Goal: Task Accomplishment & Management: Complete application form

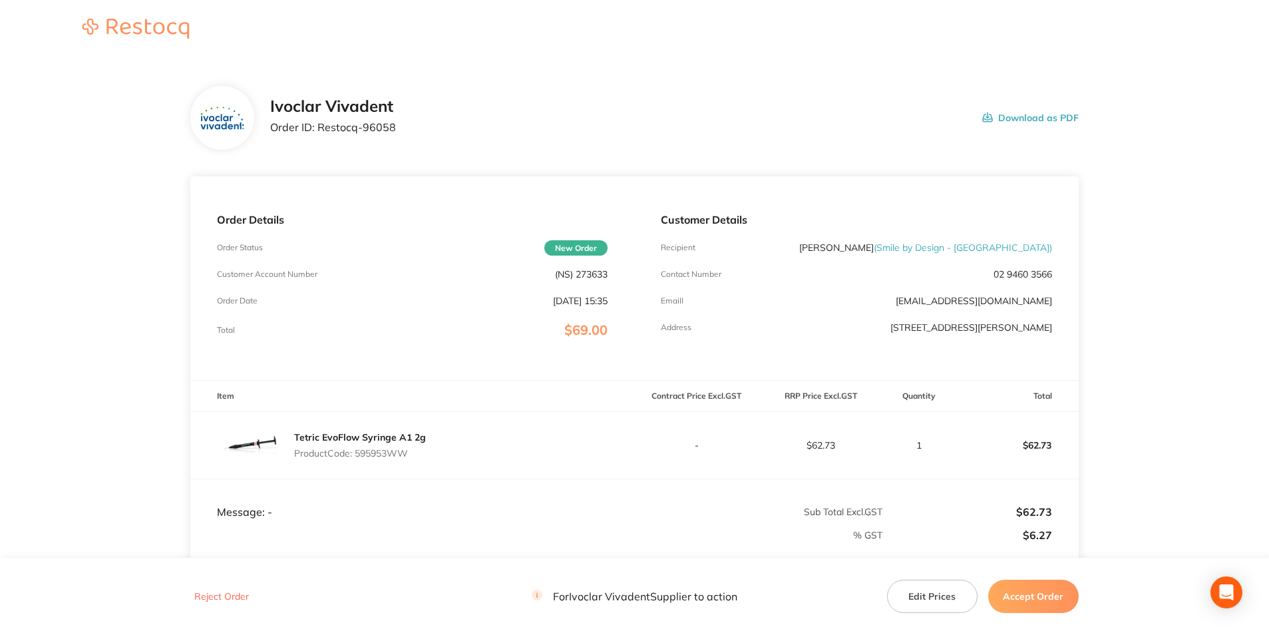
click at [599, 267] on div "Order Details Order Status New Order Customer Account Number (NS) 273633 Order …" at bounding box center [412, 278] width 444 height 204
click at [597, 267] on div "Order Details Order Status New Order Customer Account Number (NS) 273633 Order …" at bounding box center [412, 278] width 444 height 204
click at [595, 270] on p "(NS) 273633" at bounding box center [581, 274] width 53 height 11
copy p "273633"
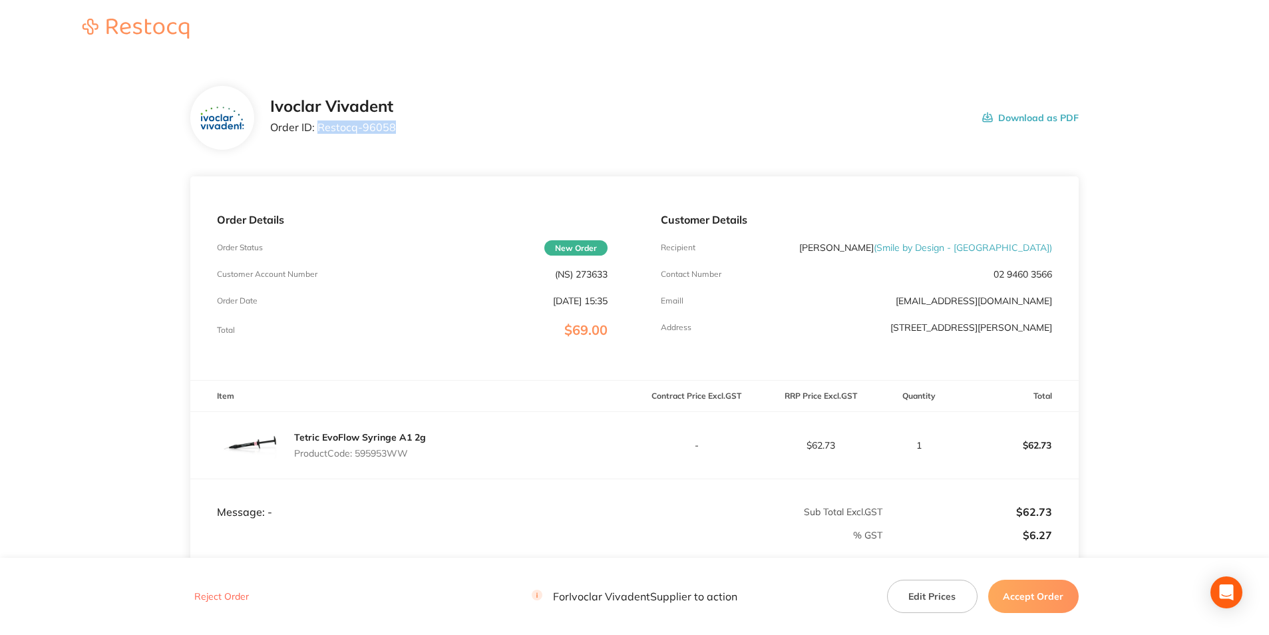
drag, startPoint x: 392, startPoint y: 124, endPoint x: 317, endPoint y: 122, distance: 75.3
click at [317, 122] on p "Order ID: Restocq- 96058" at bounding box center [333, 127] width 126 height 12
copy p "Restocq- 96058"
click at [389, 455] on p "Product Code: 595953WW" at bounding box center [360, 453] width 132 height 11
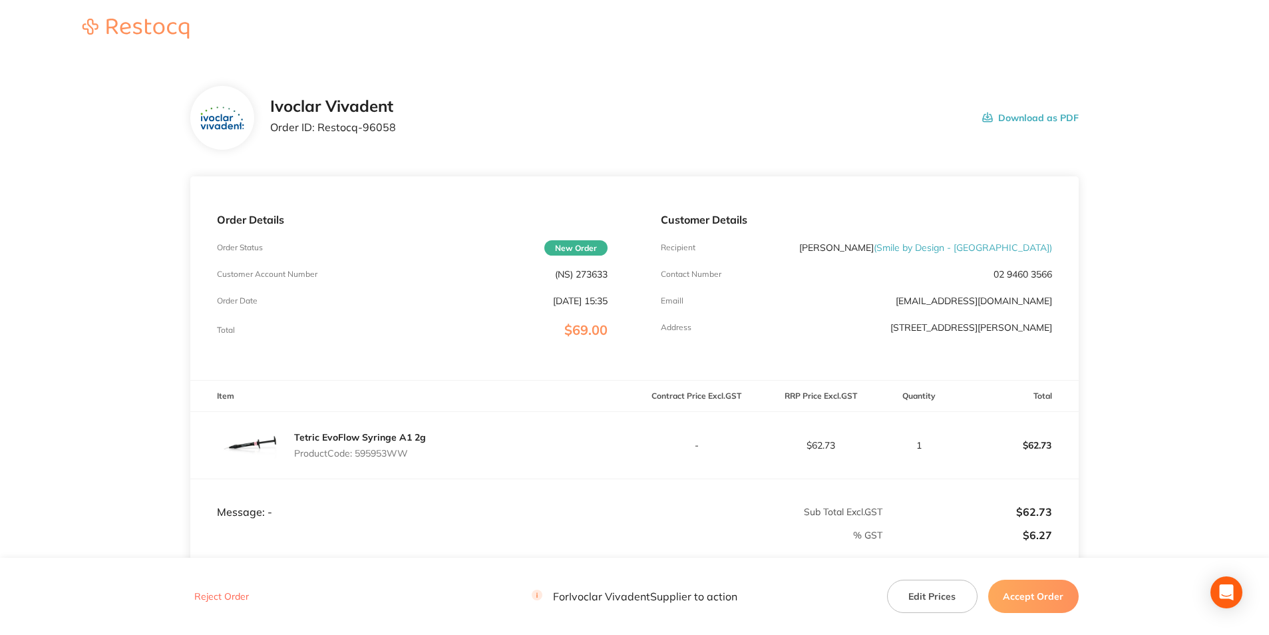
copy p "595953WW"
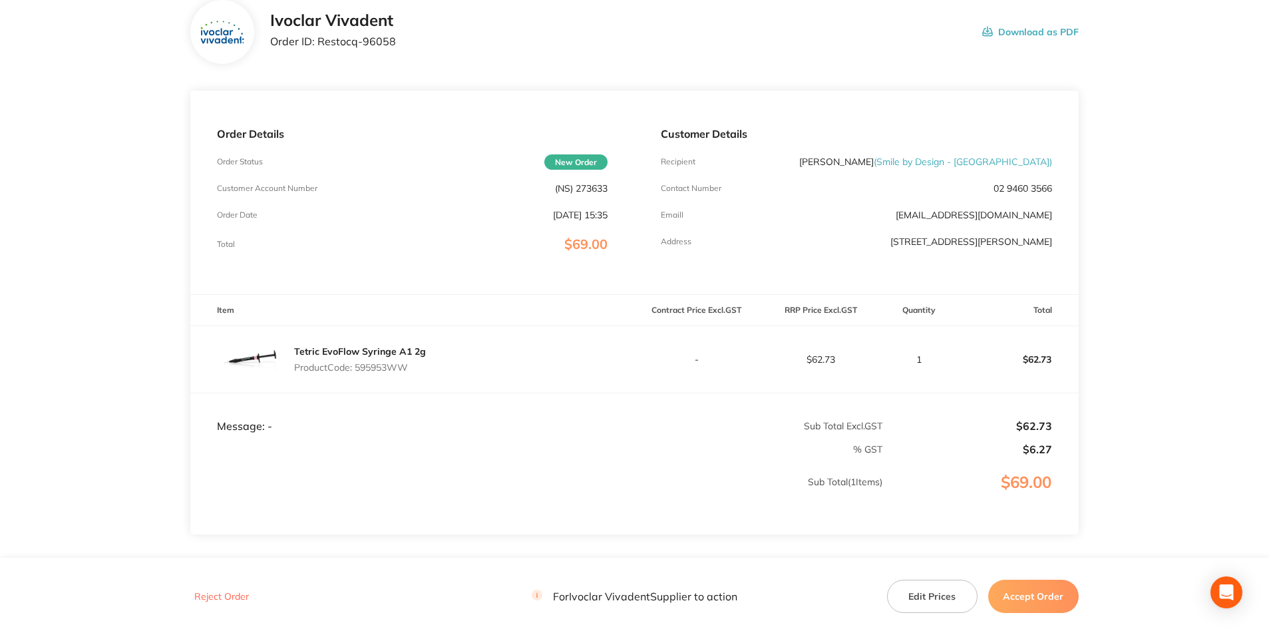
scroll to position [169, 0]
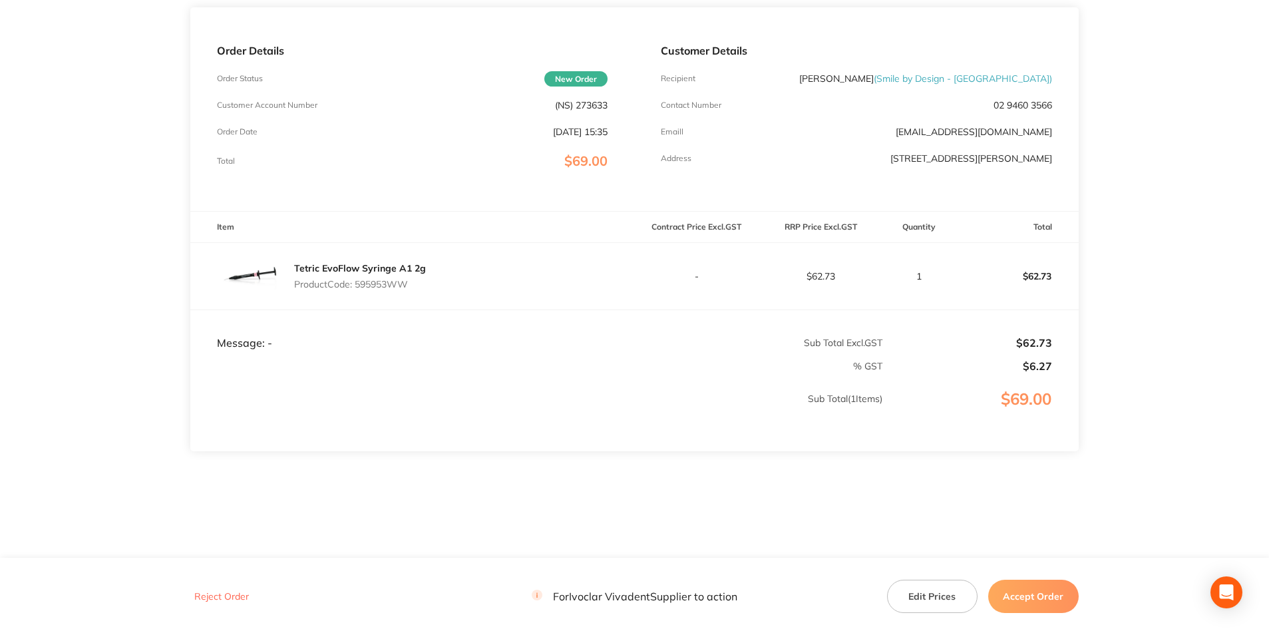
click at [1038, 587] on button "Accept Order" at bounding box center [1034, 596] width 91 height 33
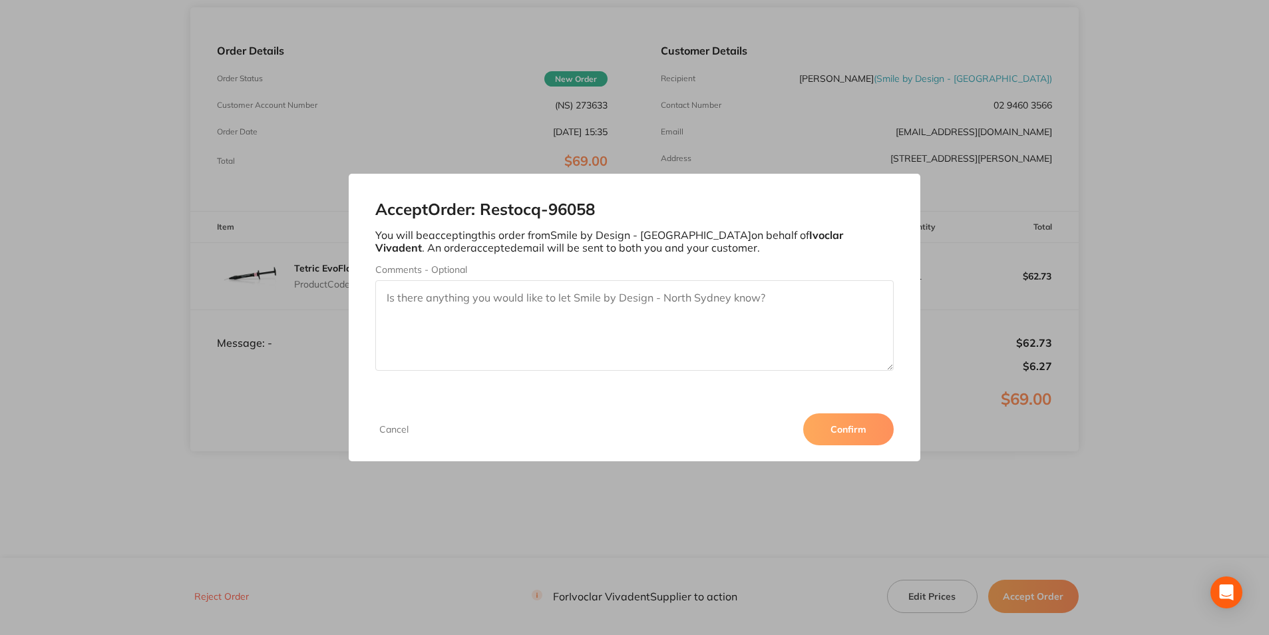
click at [806, 293] on textarea "Comments - Optional" at bounding box center [634, 325] width 518 height 91
type textarea "3011288626"
click at [870, 442] on button "Confirm" at bounding box center [848, 429] width 91 height 32
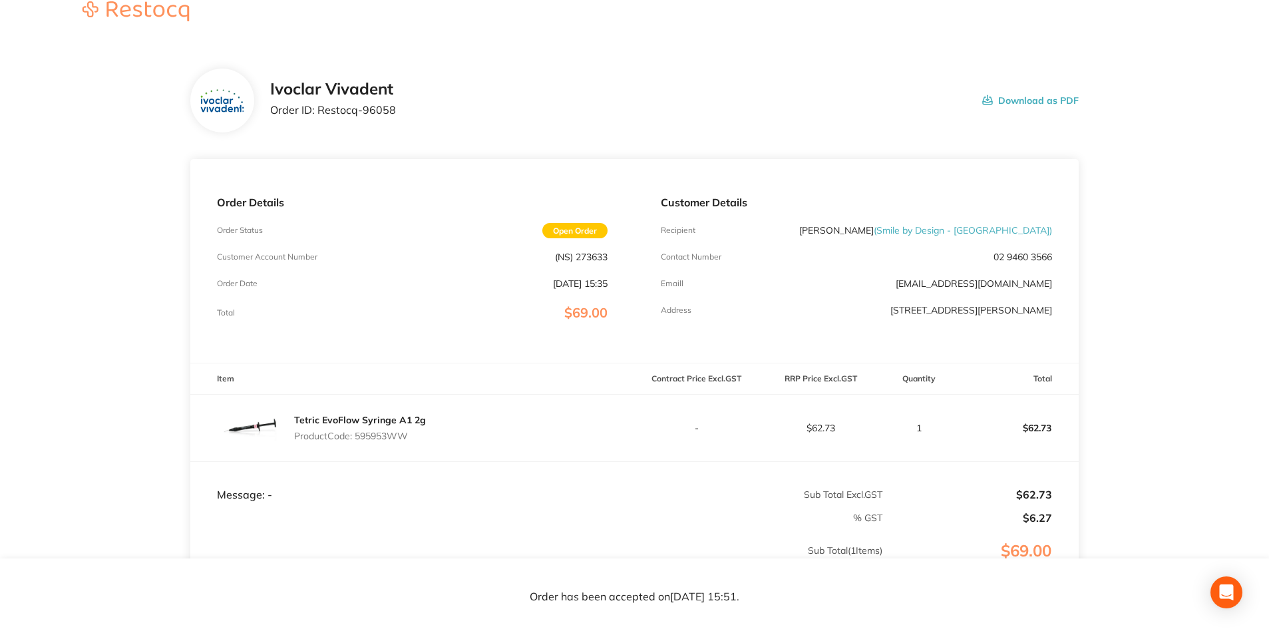
scroll to position [0, 0]
